Goal: Task Accomplishment & Management: Manage account settings

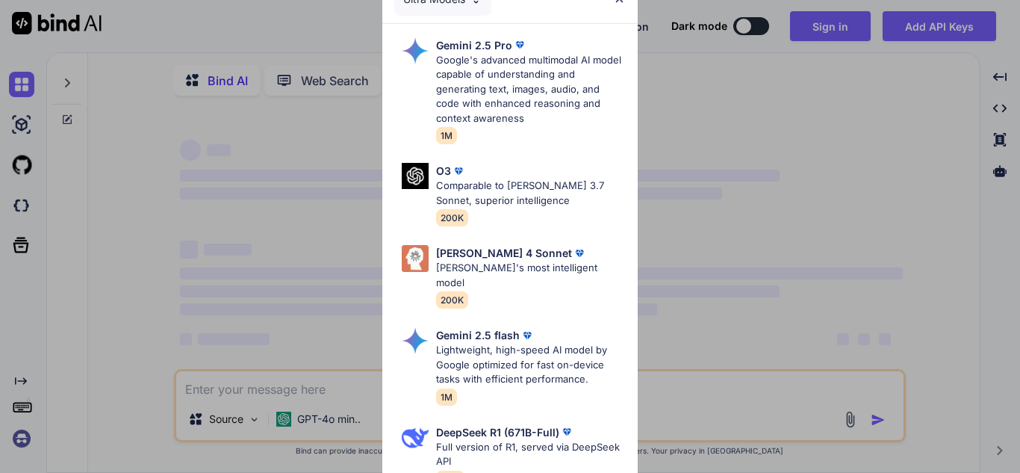
click at [275, 403] on div "Ultra Models Gemini 2.5 Pro Google's advanced multimodal AI model capable of un…" at bounding box center [510, 236] width 1020 height 473
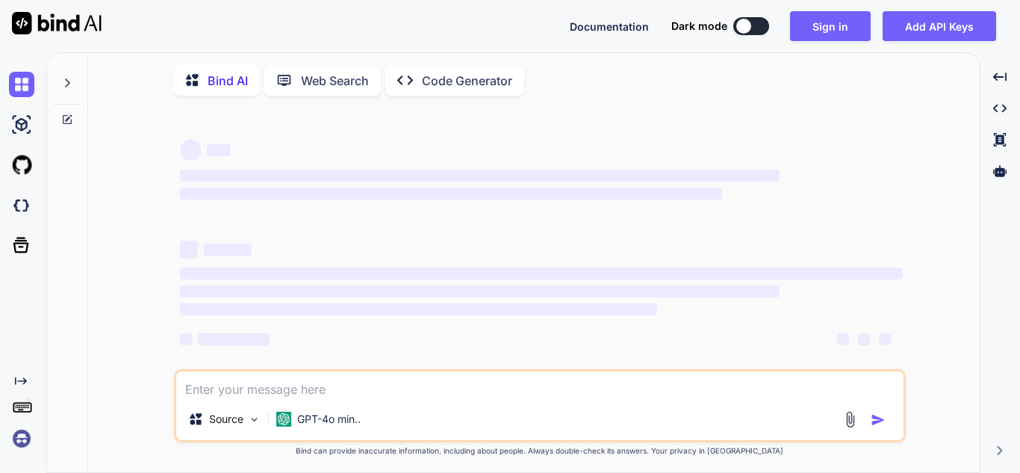
click at [304, 388] on textarea at bounding box center [539, 384] width 727 height 27
type textarea "d"
type textarea "x"
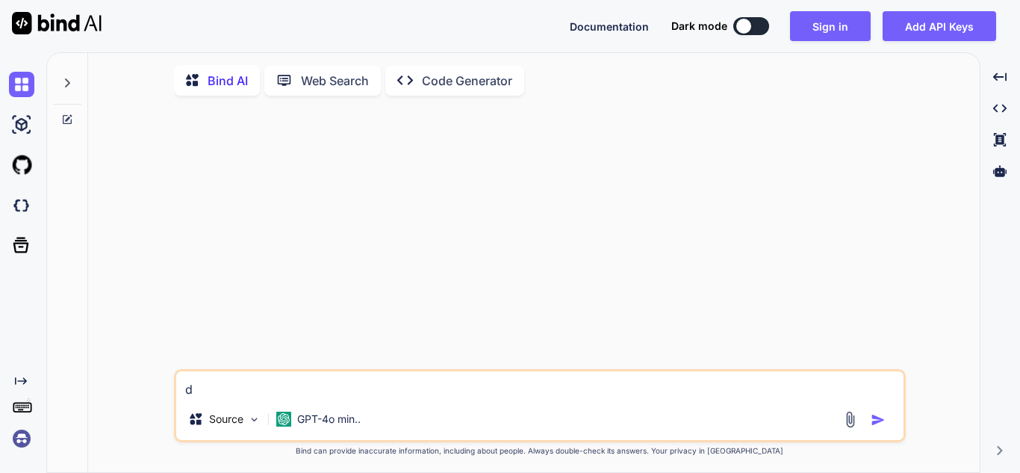
type textarea "dd"
type textarea "x"
type textarea "ddd"
type textarea "x"
type textarea "dddd"
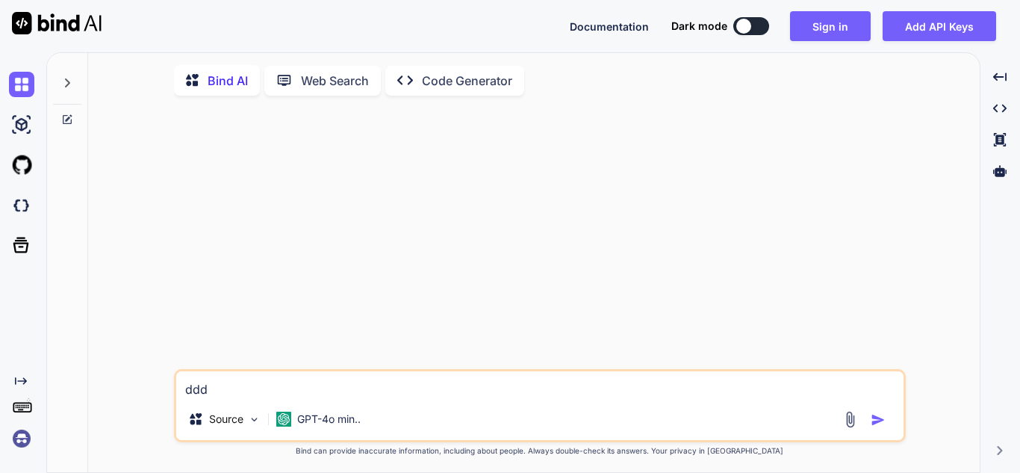
type textarea "x"
type textarea "ddddw"
type textarea "x"
type textarea "ddddw"
click at [875, 422] on img "button" at bounding box center [878, 419] width 15 height 15
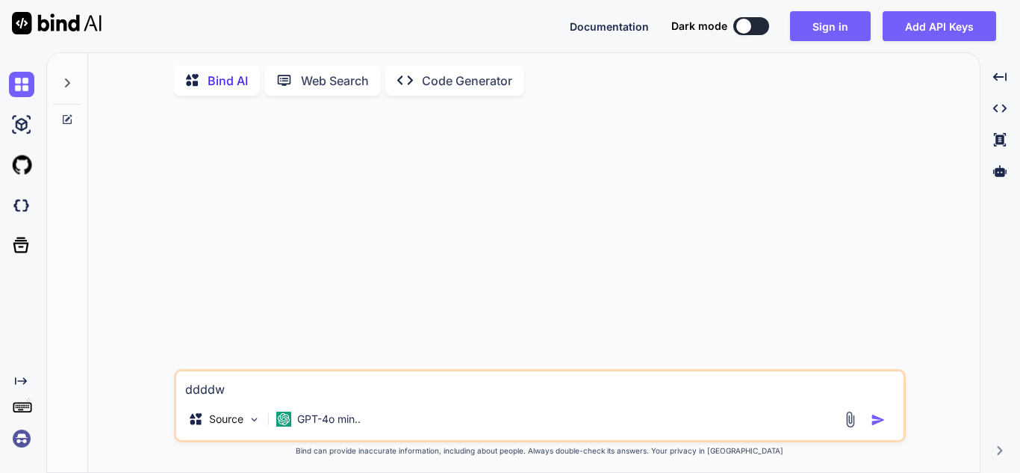
type textarea "x"
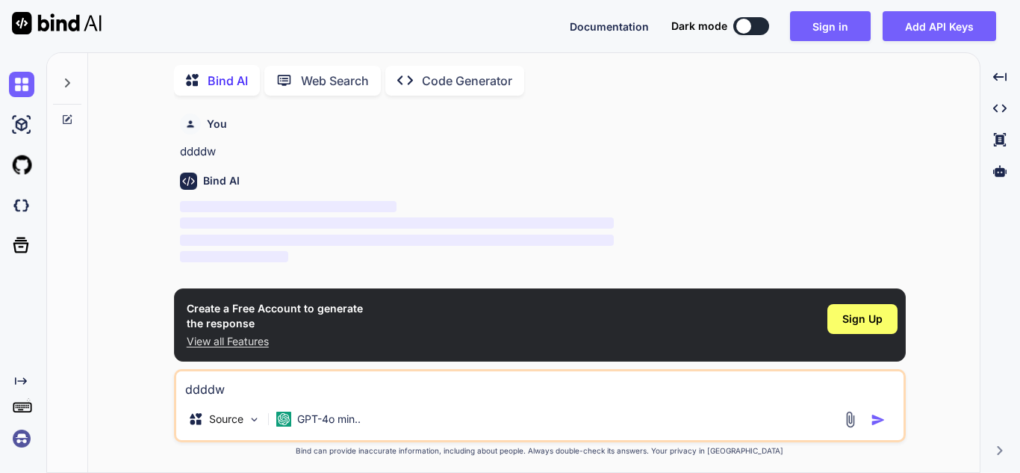
scroll to position [6, 0]
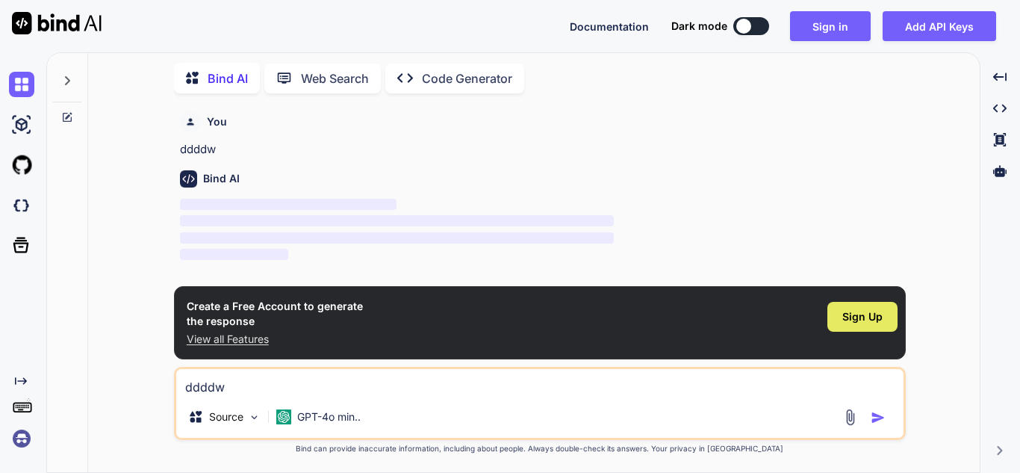
click at [890, 314] on div "Sign Up" at bounding box center [862, 317] width 70 height 30
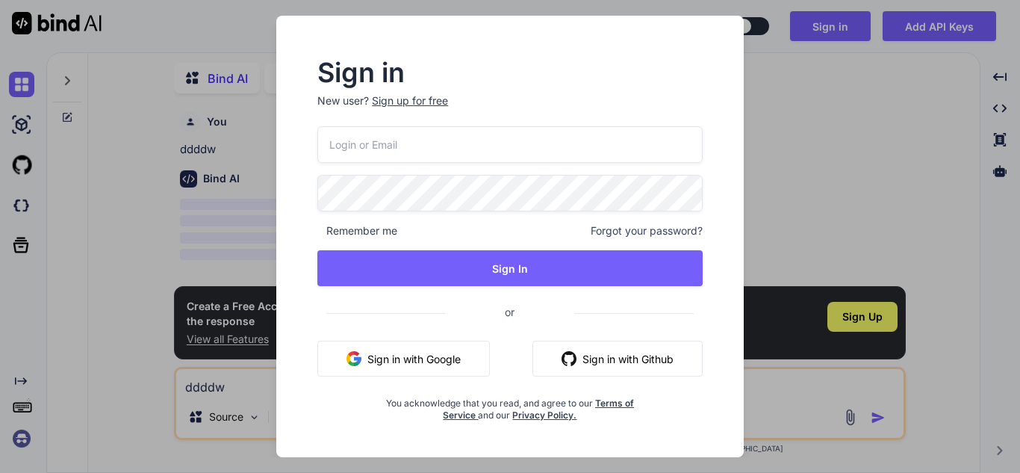
click at [826, 93] on div "Sign in New user? Sign up for free Remember me Forgot your password? Sign In or…" at bounding box center [510, 236] width 1020 height 473
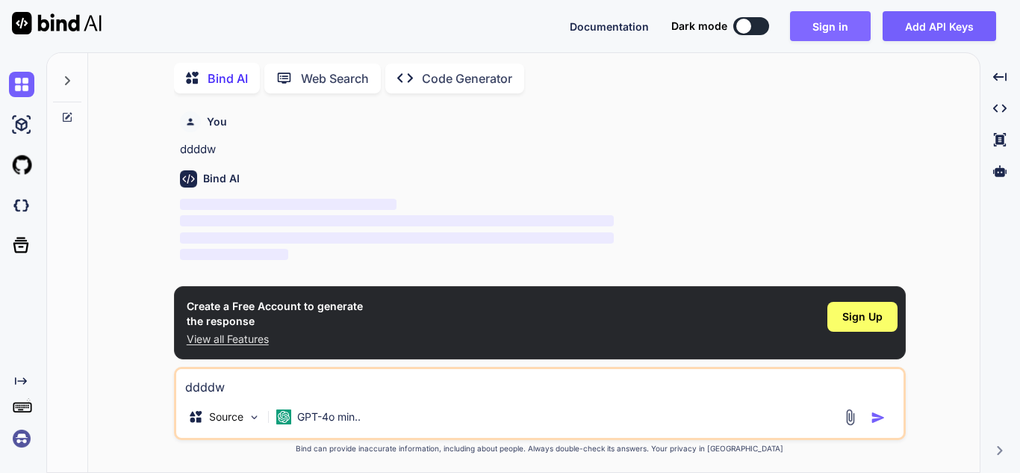
click at [836, 23] on button "Sign in" at bounding box center [830, 26] width 81 height 30
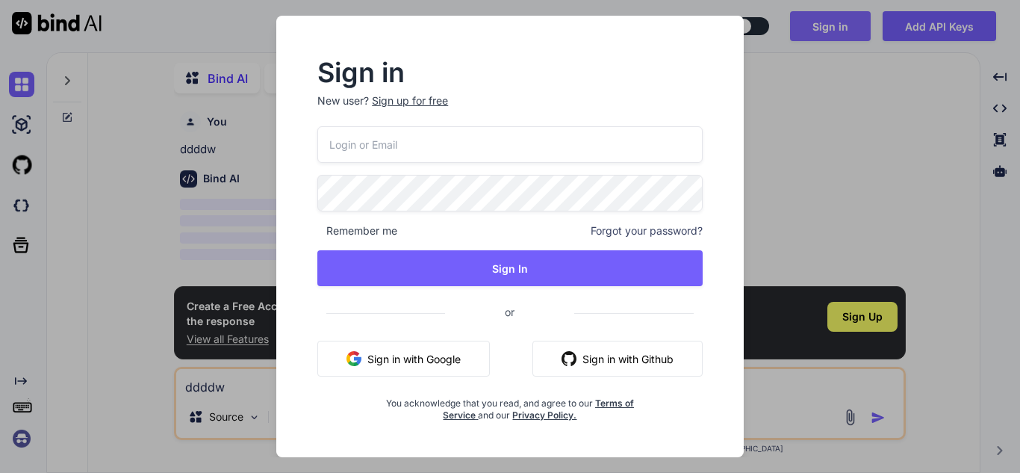
click at [836, 23] on div "Sign in New user? Sign up for free Remember me Forgot your password? Sign In or…" at bounding box center [510, 236] width 1020 height 473
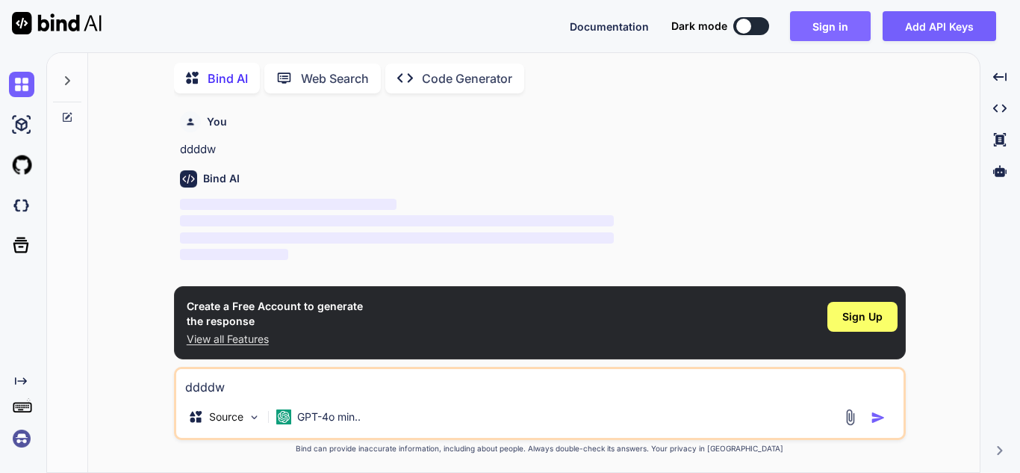
click at [822, 37] on button "Sign in" at bounding box center [830, 26] width 81 height 30
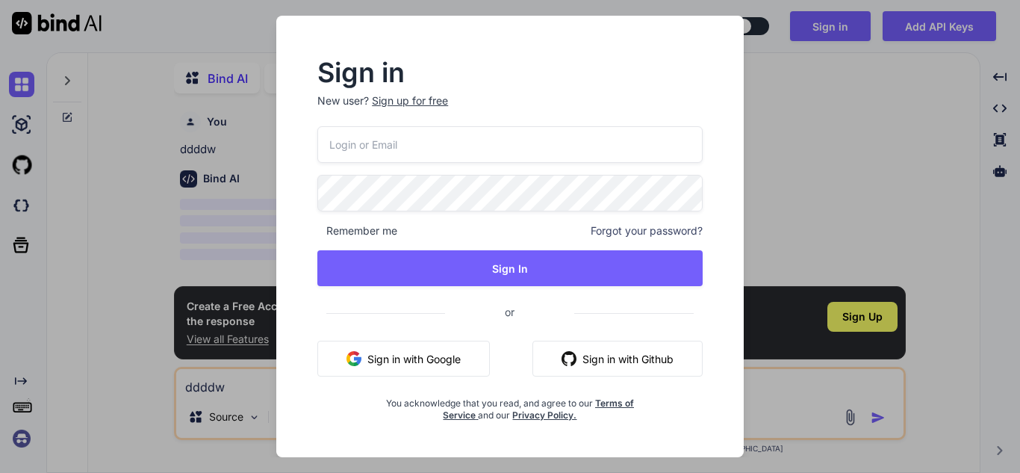
click at [789, 242] on div "Sign in New user? Sign up for free Remember me Forgot your password? Sign In or…" at bounding box center [510, 236] width 1020 height 473
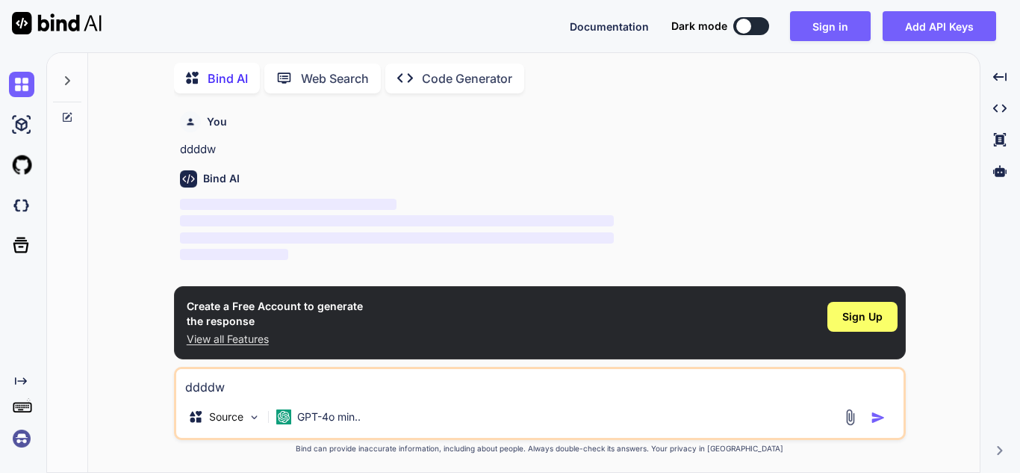
drag, startPoint x: 995, startPoint y: 1, endPoint x: 494, endPoint y: 203, distance: 540.2
click at [494, 203] on p "‌" at bounding box center [541, 204] width 723 height 17
click at [211, 341] on p "View all Features" at bounding box center [275, 339] width 176 height 15
click at [869, 319] on span "Sign Up" at bounding box center [862, 316] width 40 height 15
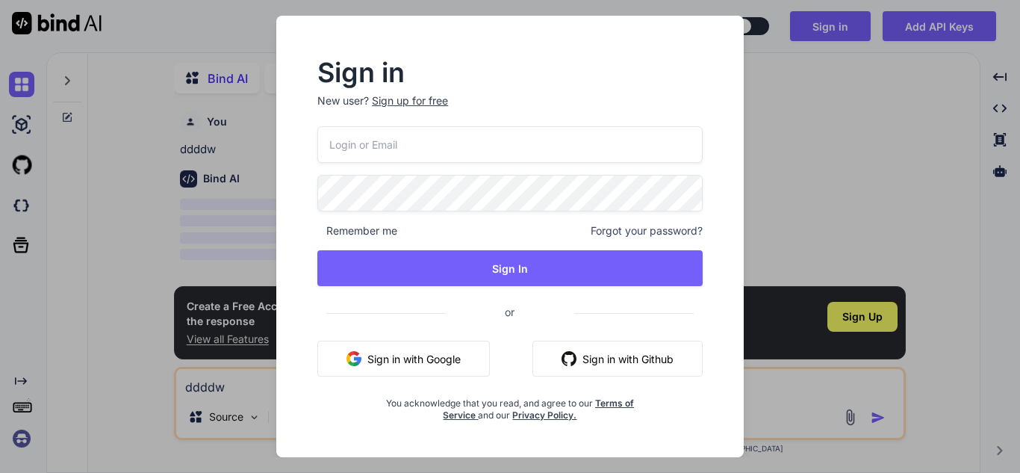
click at [453, 135] on input "email" at bounding box center [509, 144] width 385 height 37
drag, startPoint x: 480, startPoint y: 146, endPoint x: 311, endPoint y: 149, distance: 168.8
click at [311, 149] on div "Sign in New user? Sign up for free [PERSON_NAME][EMAIL_ADDRESS][DOMAIN_NAME] Re…" at bounding box center [510, 240] width 433 height 361
type input "[PERSON_NAME][EMAIL_ADDRESS][DOMAIN_NAME]"
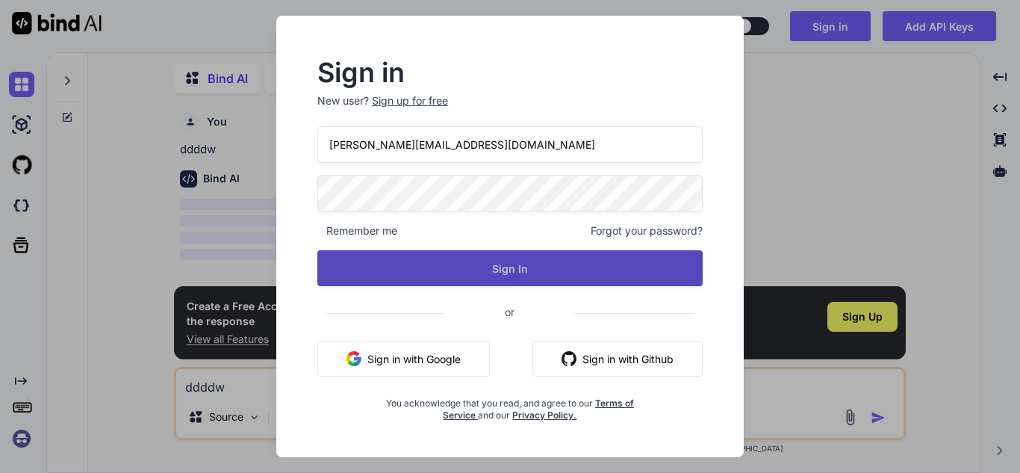
click at [550, 261] on button "Sign In" at bounding box center [509, 268] width 385 height 36
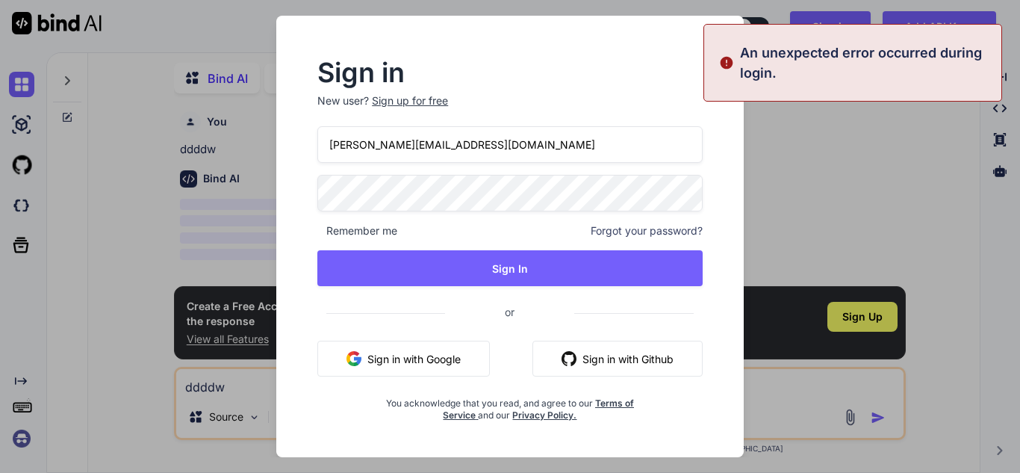
click at [627, 220] on div "[PERSON_NAME][EMAIL_ADDRESS][DOMAIN_NAME] Remember me Forgot your password? Sig…" at bounding box center [509, 273] width 385 height 295
click at [626, 228] on span "Forgot your password?" at bounding box center [647, 230] width 112 height 15
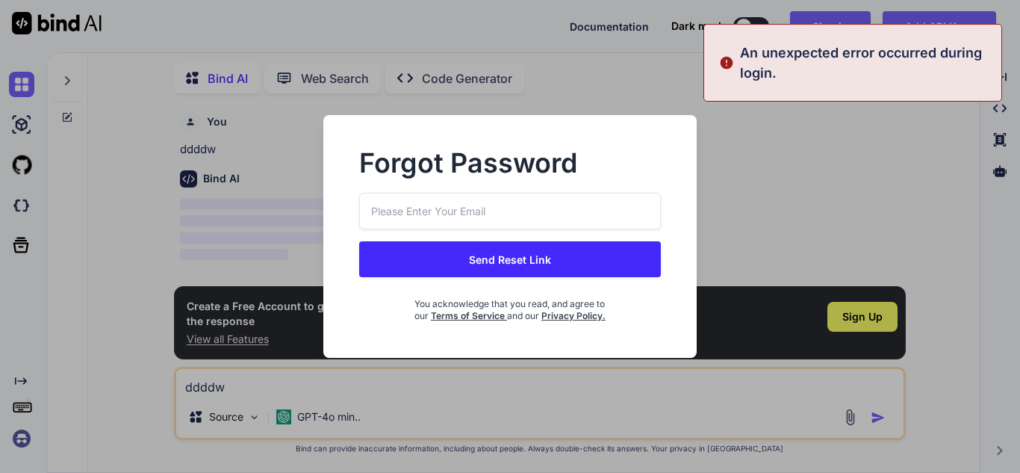
click at [452, 201] on input "email" at bounding box center [510, 211] width 302 height 37
paste input "[PERSON_NAME][EMAIL_ADDRESS][DOMAIN_NAME]"
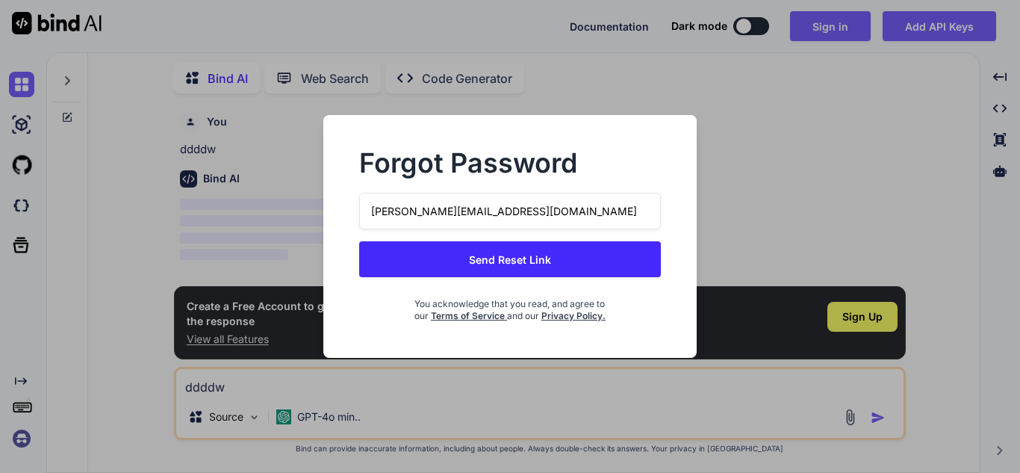
type input "[PERSON_NAME][EMAIL_ADDRESS][DOMAIN_NAME]"
click at [445, 257] on button "Send Reset Link" at bounding box center [510, 259] width 302 height 36
click at [516, 258] on button "Send Reset Link" at bounding box center [510, 259] width 302 height 36
